Goal: Transaction & Acquisition: Purchase product/service

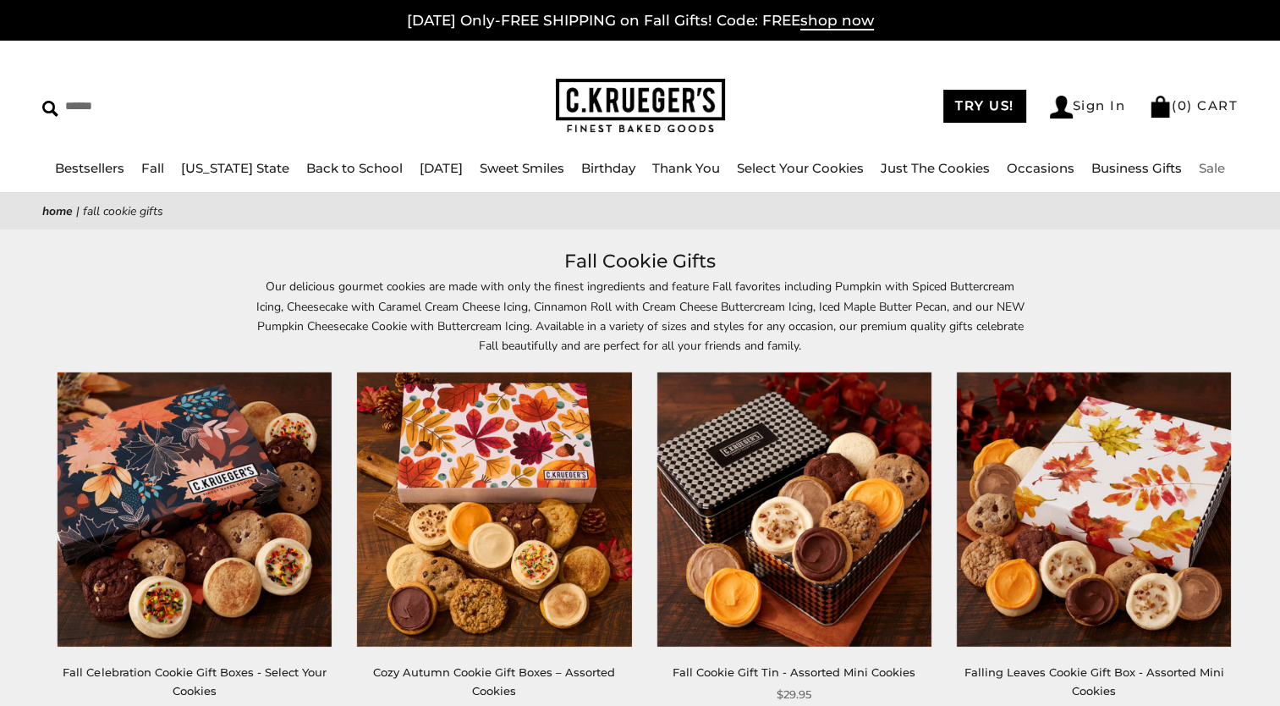
click at [1199, 168] on link "Sale" at bounding box center [1212, 168] width 26 height 16
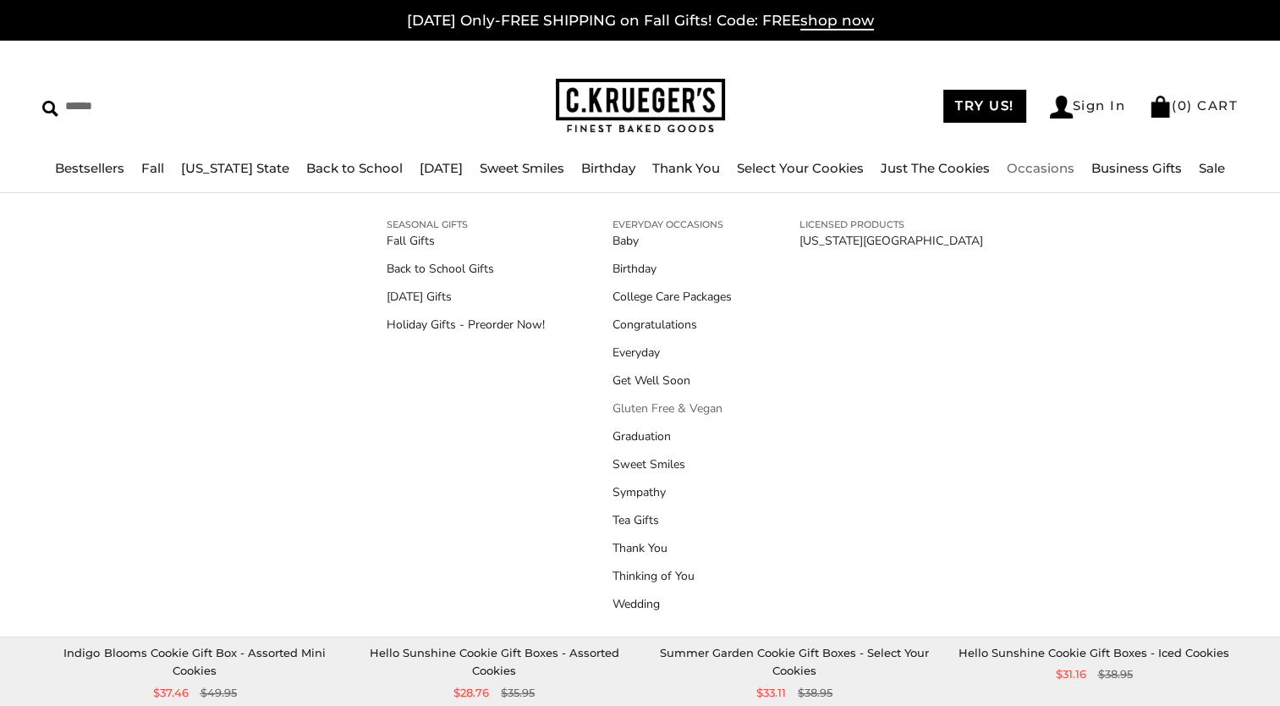
click at [682, 404] on link "Gluten Free & Vegan" at bounding box center [672, 408] width 119 height 18
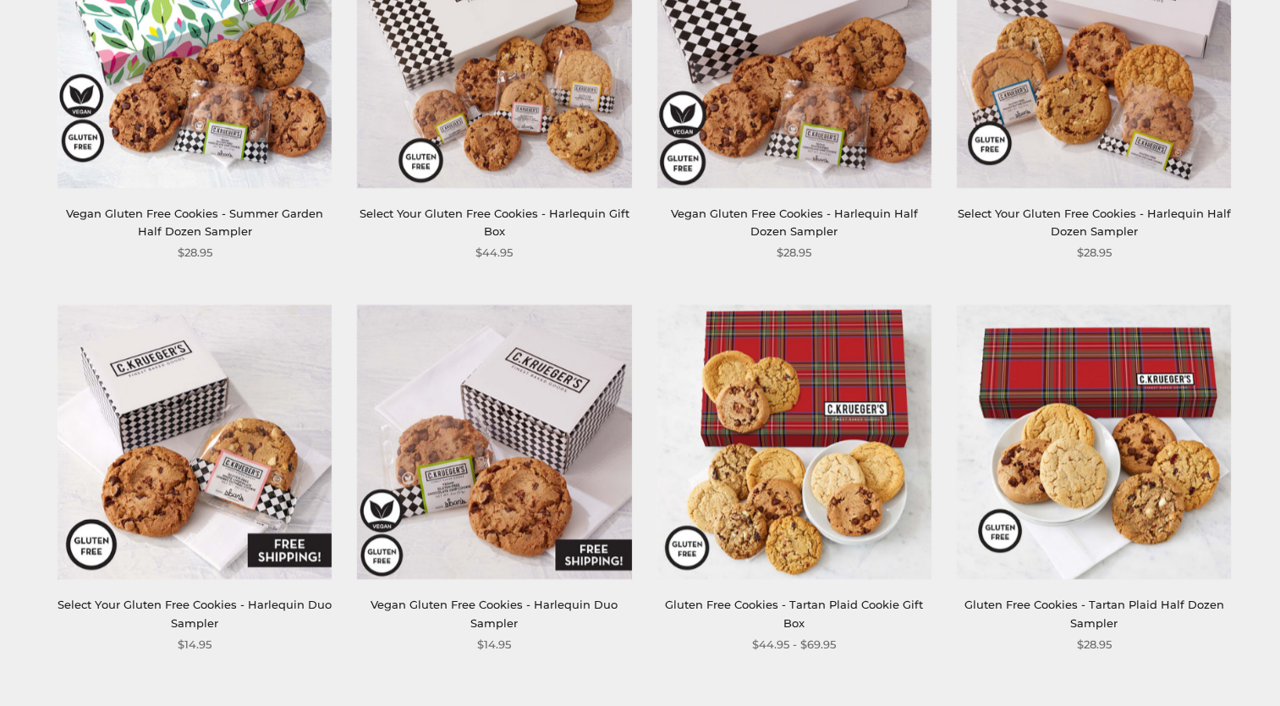
scroll to position [1777, 0]
